Goal: Task Accomplishment & Management: Manage account settings

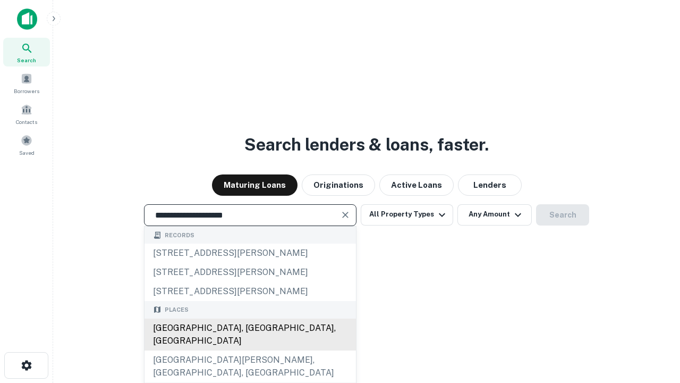
click at [250, 350] on div "Santa Monica, CA, USA" at bounding box center [250, 334] width 211 height 32
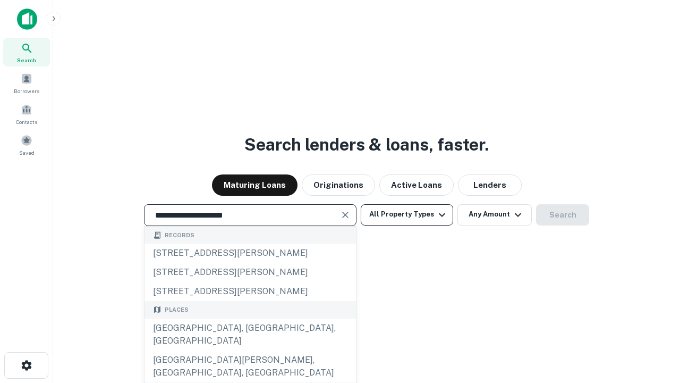
click at [407, 214] on button "All Property Types" at bounding box center [407, 214] width 92 height 21
type input "**********"
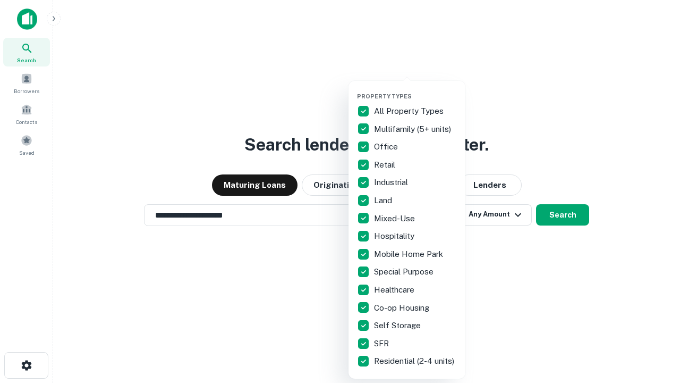
click at [416, 89] on button "button" at bounding box center [415, 89] width 117 height 1
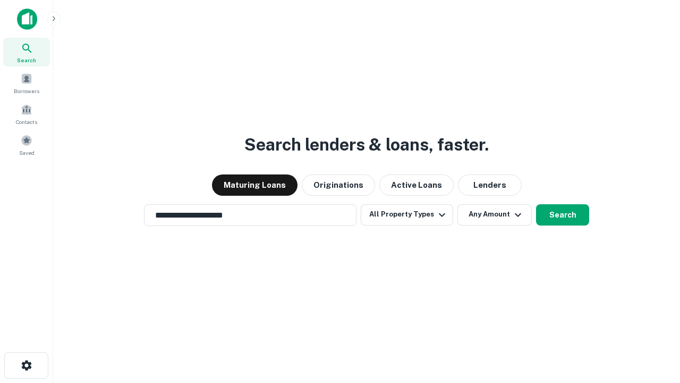
scroll to position [6, 128]
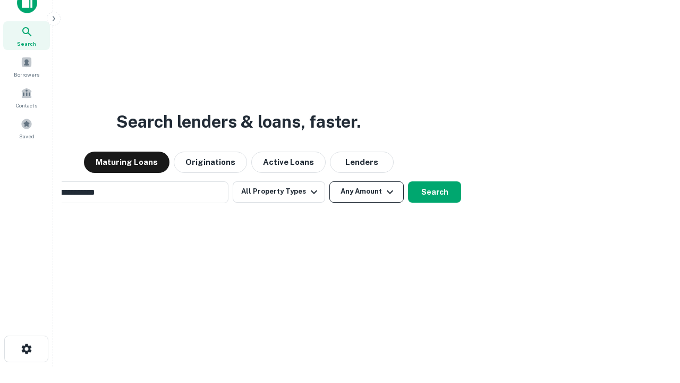
click at [329, 181] on button "Any Amount" at bounding box center [366, 191] width 74 height 21
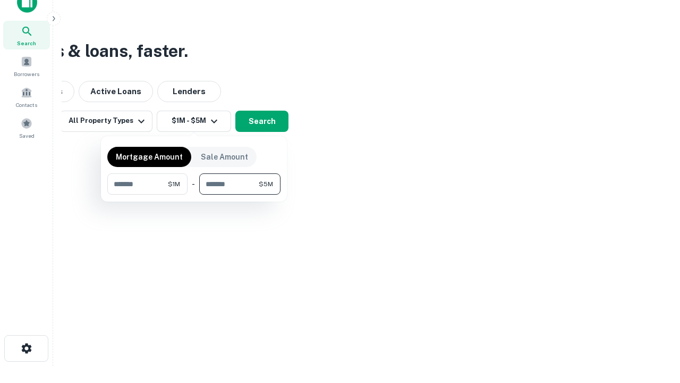
type input "*******"
click at [194, 194] on button "button" at bounding box center [193, 194] width 173 height 1
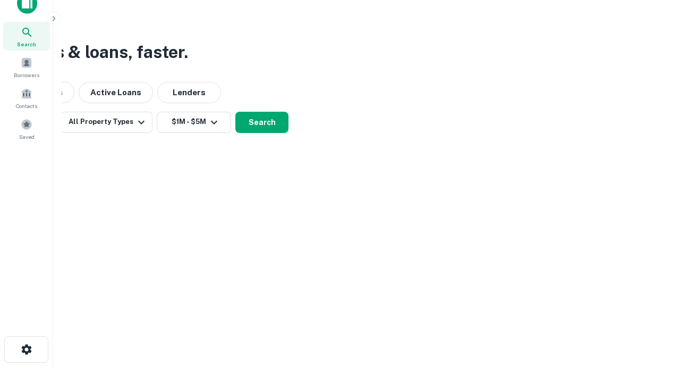
scroll to position [6, 196]
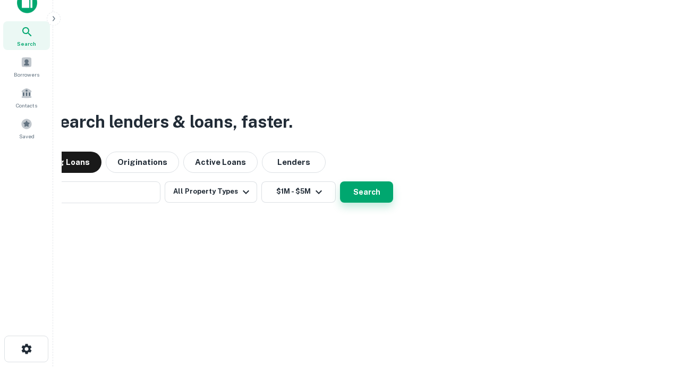
click at [340, 181] on button "Search" at bounding box center [366, 191] width 53 height 21
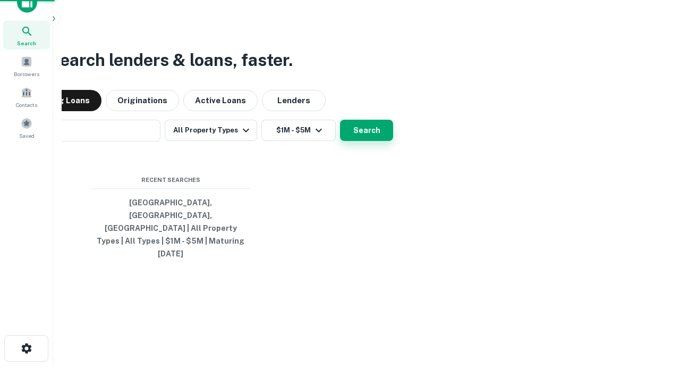
scroll to position [28, 301]
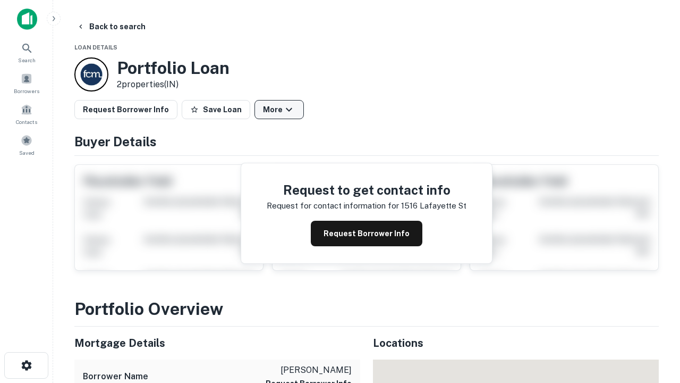
click at [279, 109] on button "More" at bounding box center [279, 109] width 49 height 19
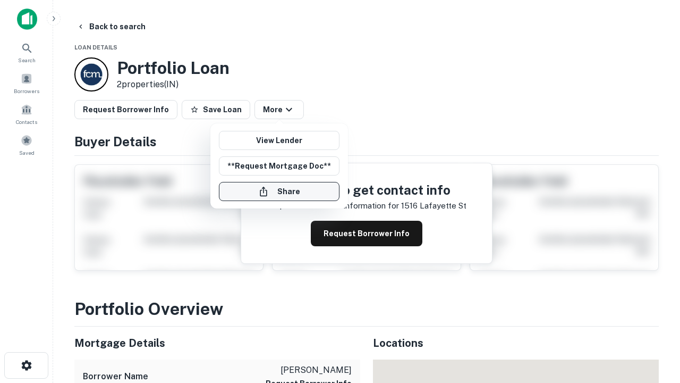
click at [279, 191] on button "Share" at bounding box center [279, 191] width 121 height 19
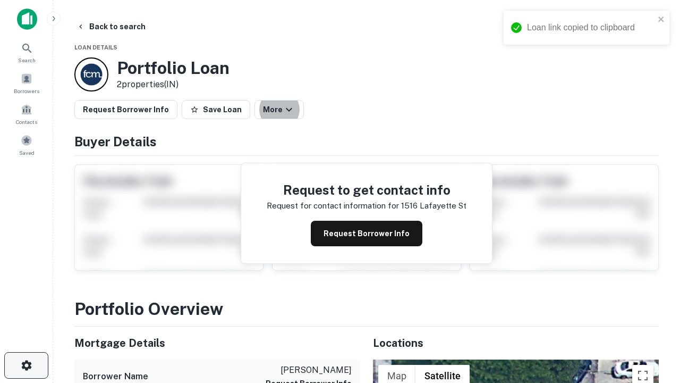
click at [26, 365] on icon "button" at bounding box center [26, 365] width 13 height 13
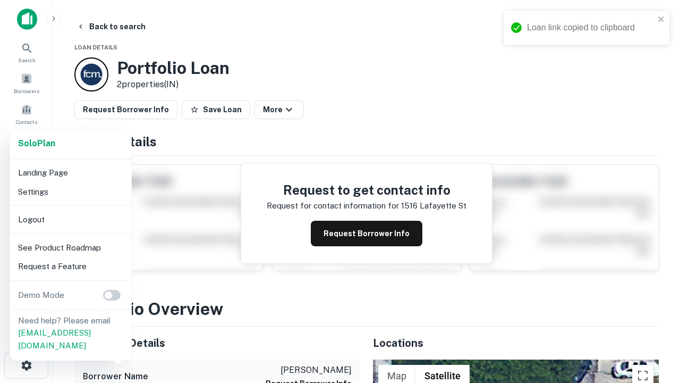
click at [70, 219] on li "Logout" at bounding box center [71, 219] width 114 height 19
